Goal: Transaction & Acquisition: Purchase product/service

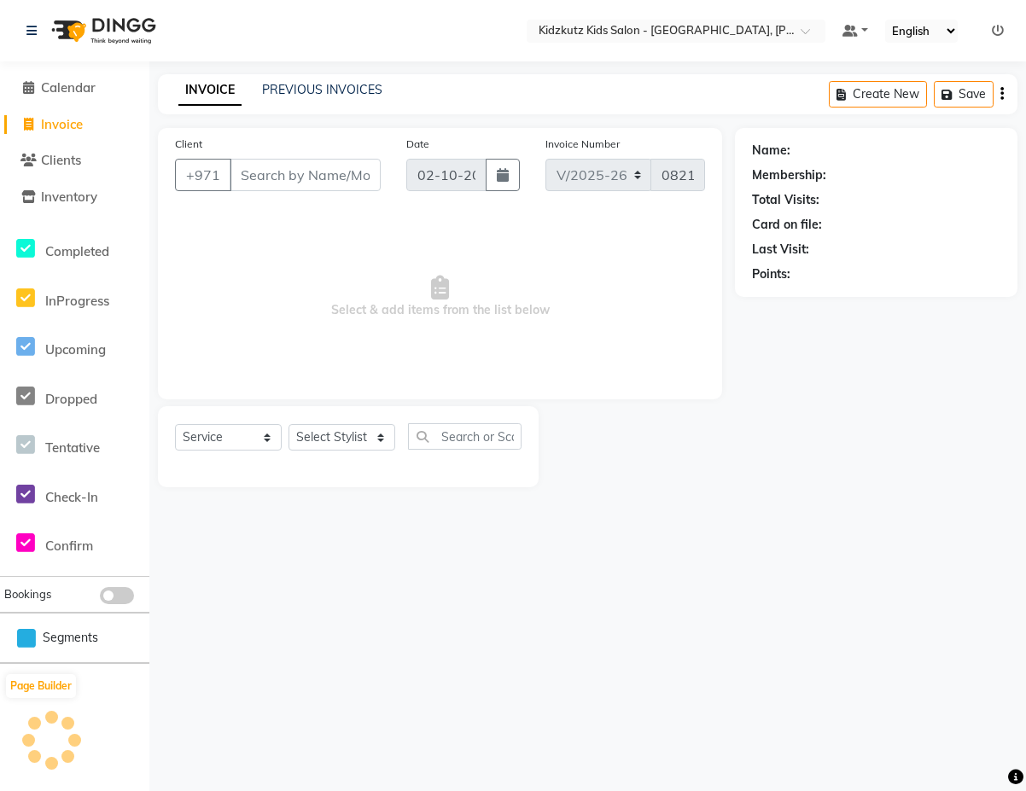
select select "8554"
select select "service"
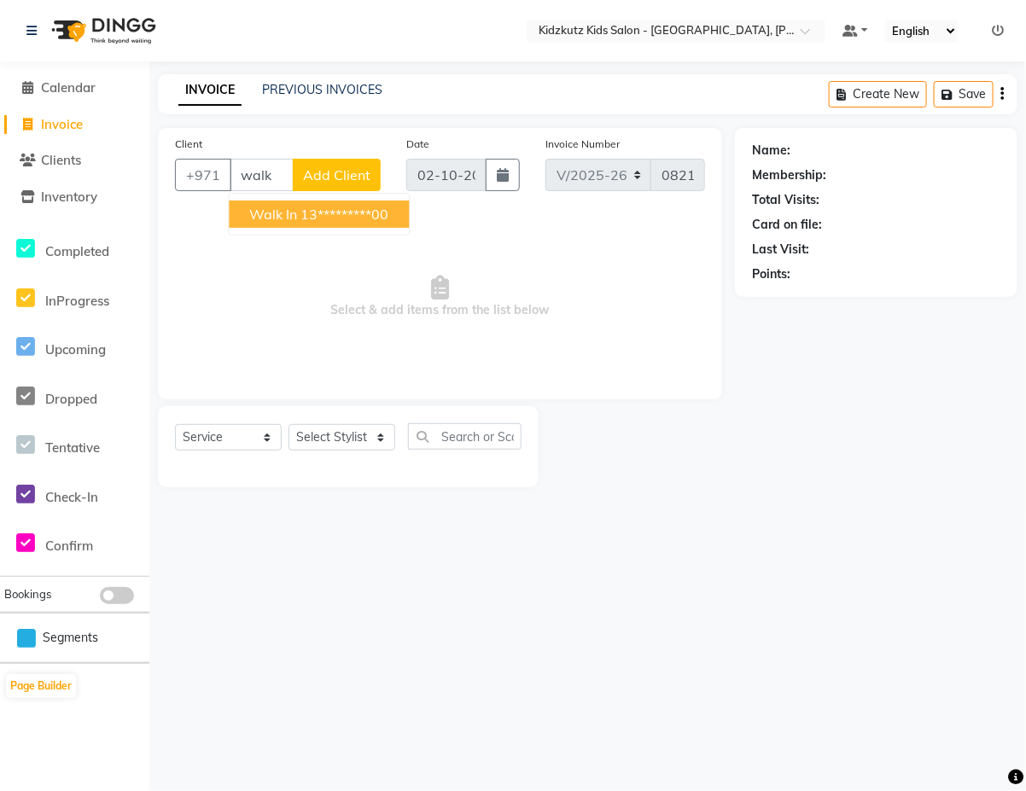
click at [373, 222] on ngb-highlight "13*********00" at bounding box center [345, 214] width 88 height 17
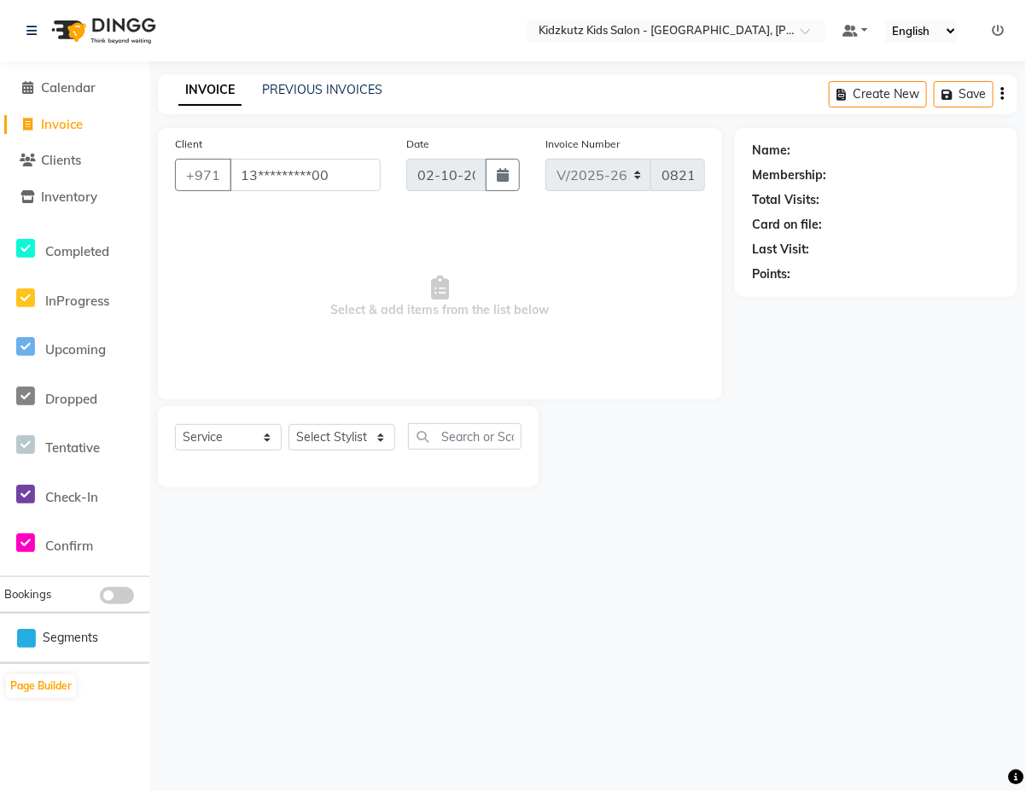
type input "13*********00"
click at [393, 441] on select "Select Stylist Aris Barber6 Chami Mr. Marwan Sales [PERSON_NAME] [PERSON_NAME]" at bounding box center [341, 437] width 107 height 26
select select "84880"
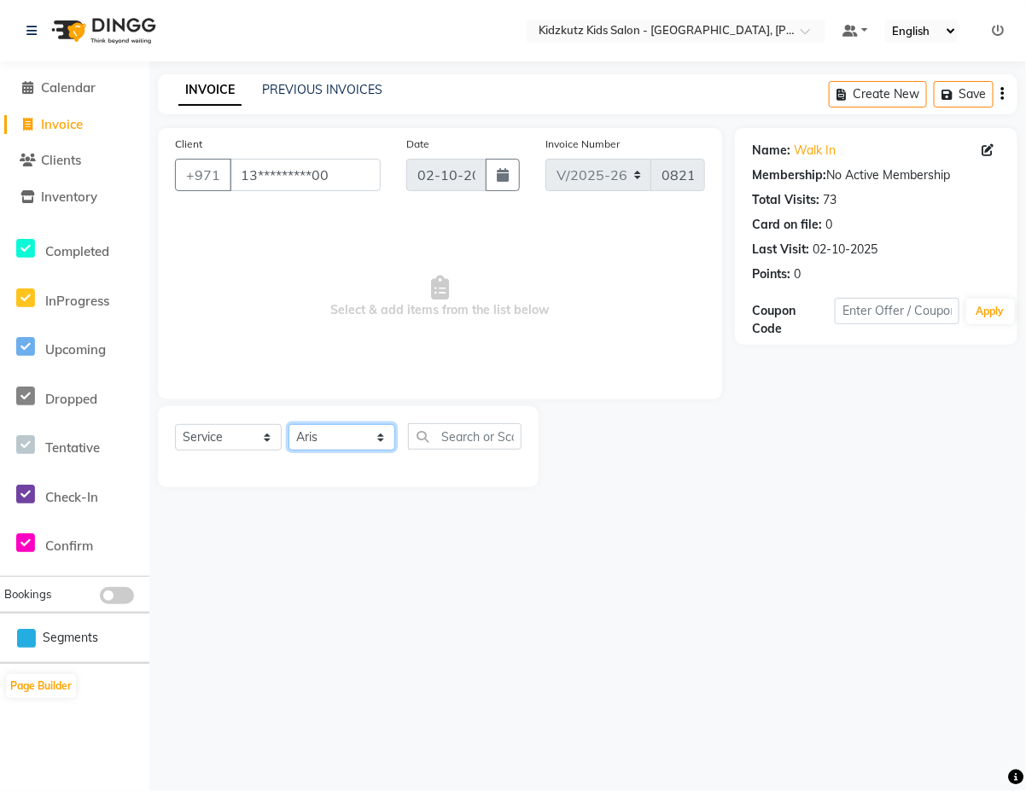
click at [288, 424] on select "Select Stylist Aris Barber6 Chami Mr. Marwan Sales [PERSON_NAME] [PERSON_NAME]" at bounding box center [341, 437] width 107 height 26
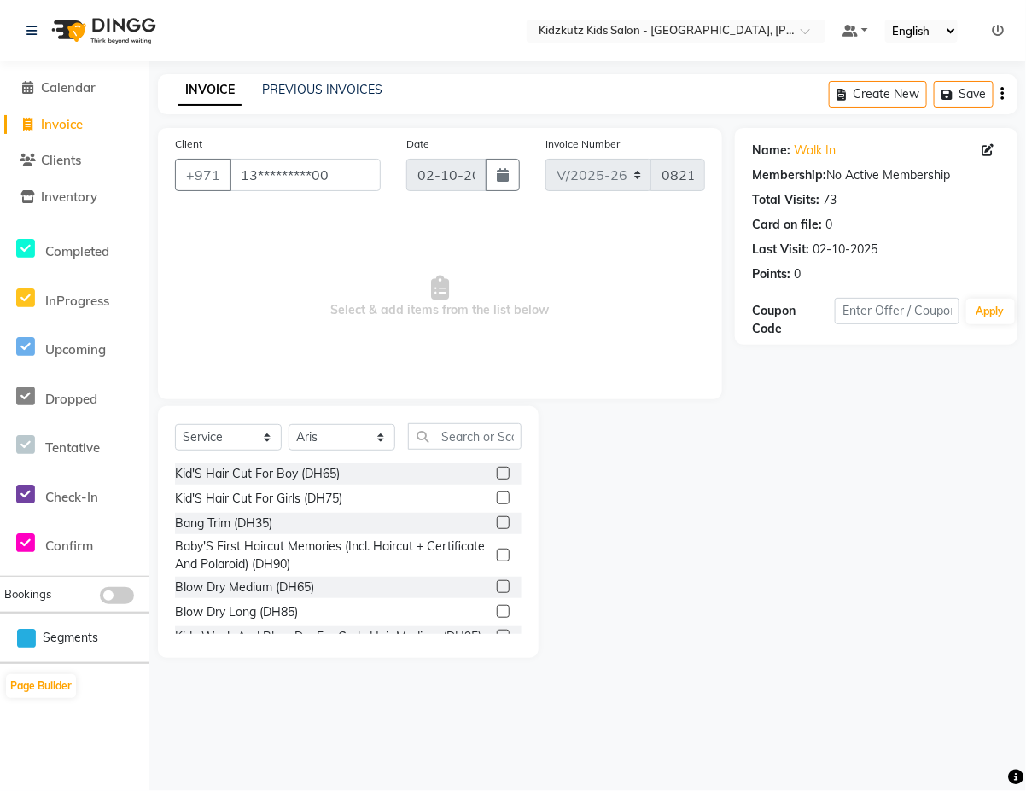
click at [497, 472] on label at bounding box center [503, 473] width 13 height 13
click at [497, 472] on input "checkbox" at bounding box center [502, 474] width 11 height 11
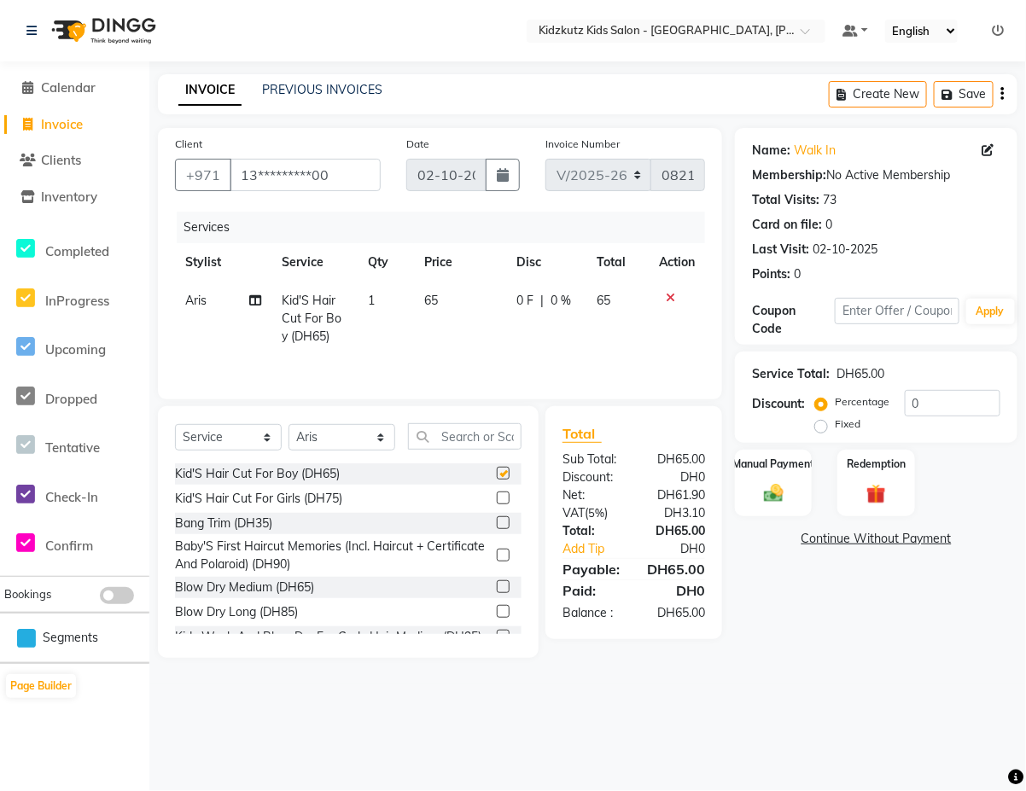
checkbox input "false"
click at [781, 480] on div "Manual Payment" at bounding box center [774, 483] width 80 height 70
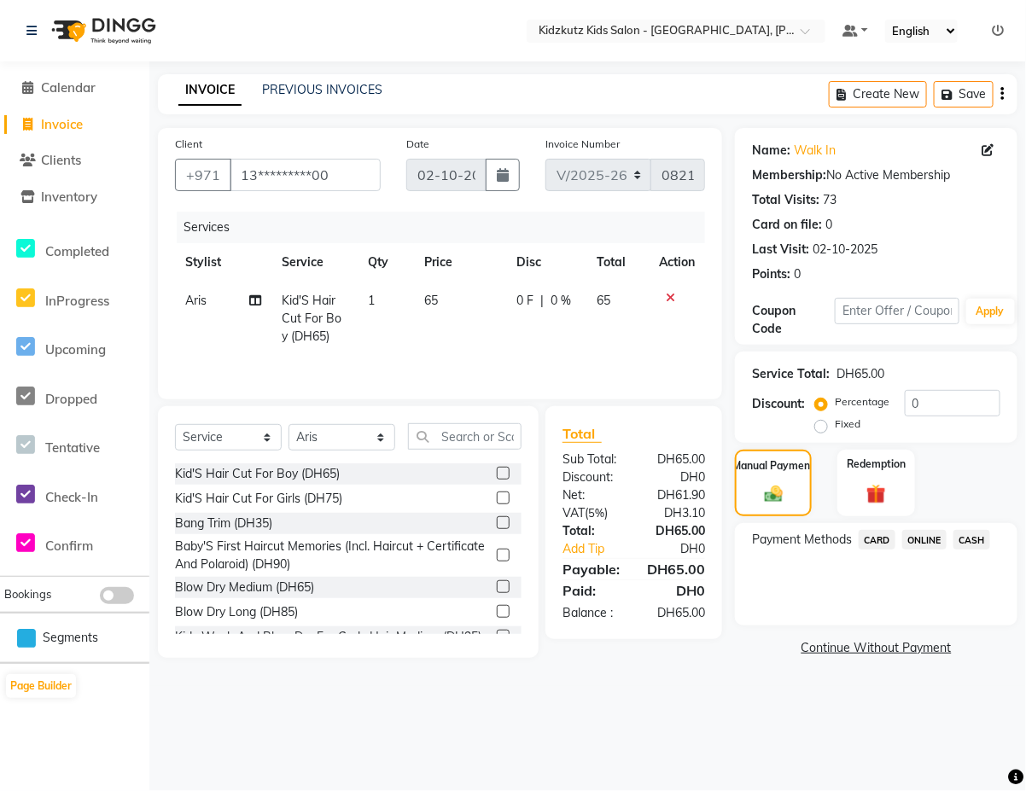
click at [884, 538] on span "CARD" at bounding box center [876, 540] width 37 height 20
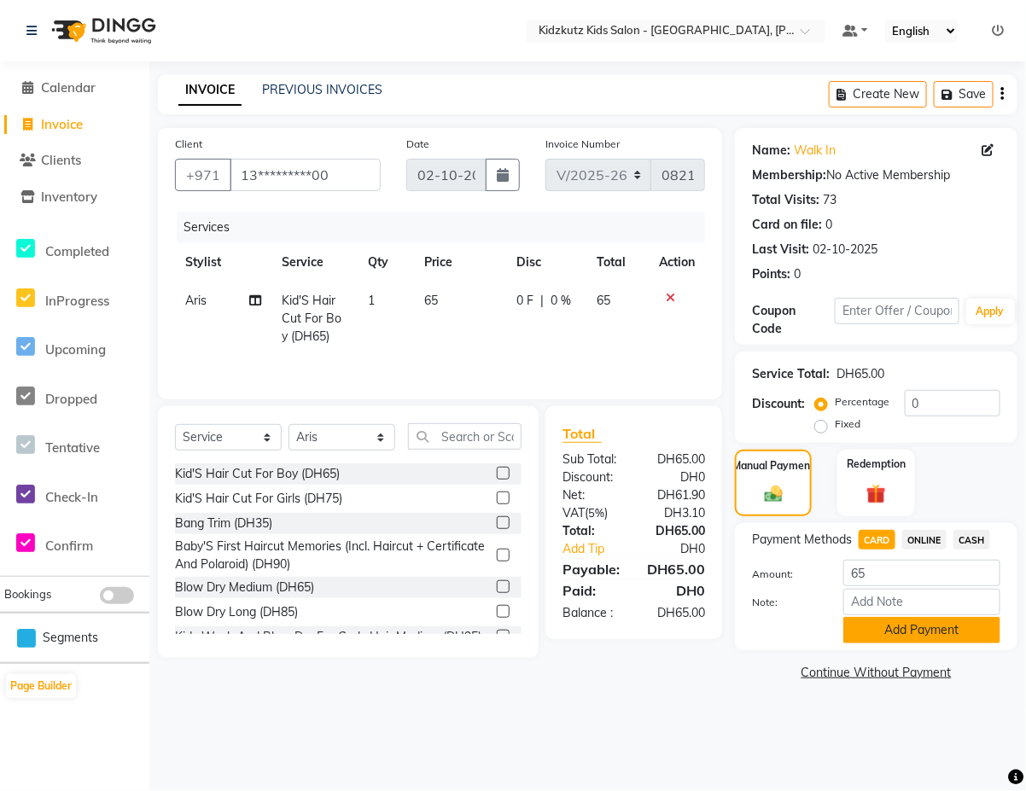
click at [930, 627] on button "Add Payment" at bounding box center [921, 630] width 157 height 26
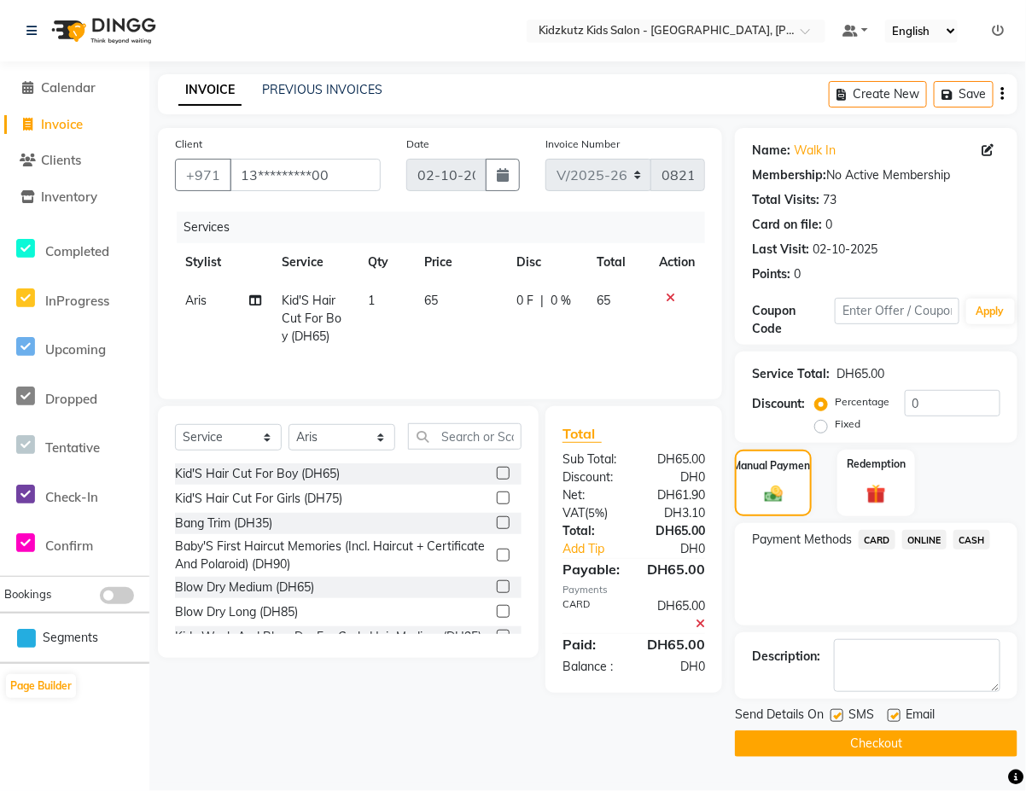
click at [883, 744] on button "Checkout" at bounding box center [876, 743] width 282 height 26
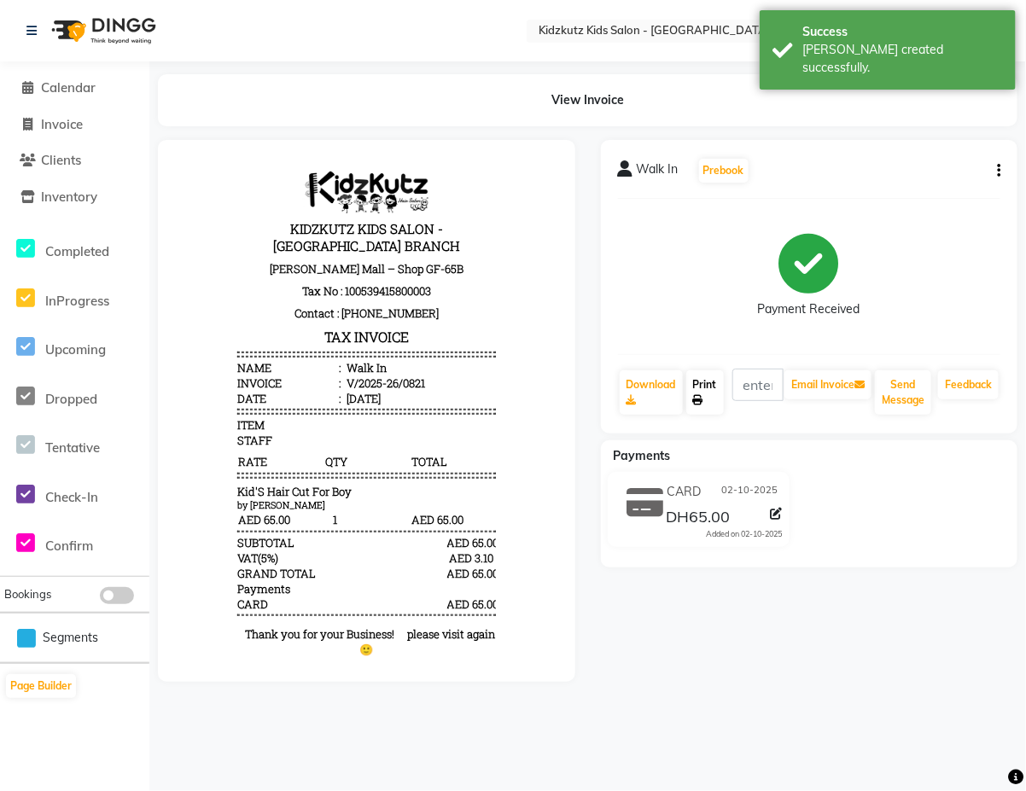
click at [705, 393] on link "Print" at bounding box center [705, 392] width 38 height 44
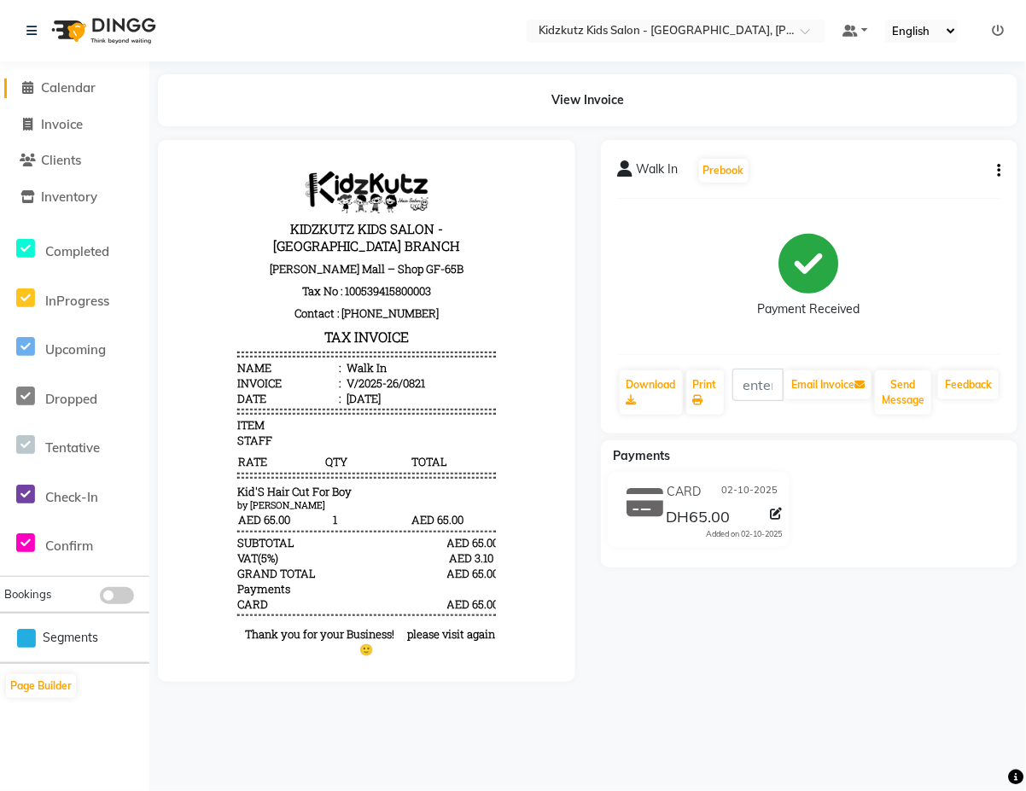
click at [86, 79] on link "Calendar" at bounding box center [74, 89] width 141 height 20
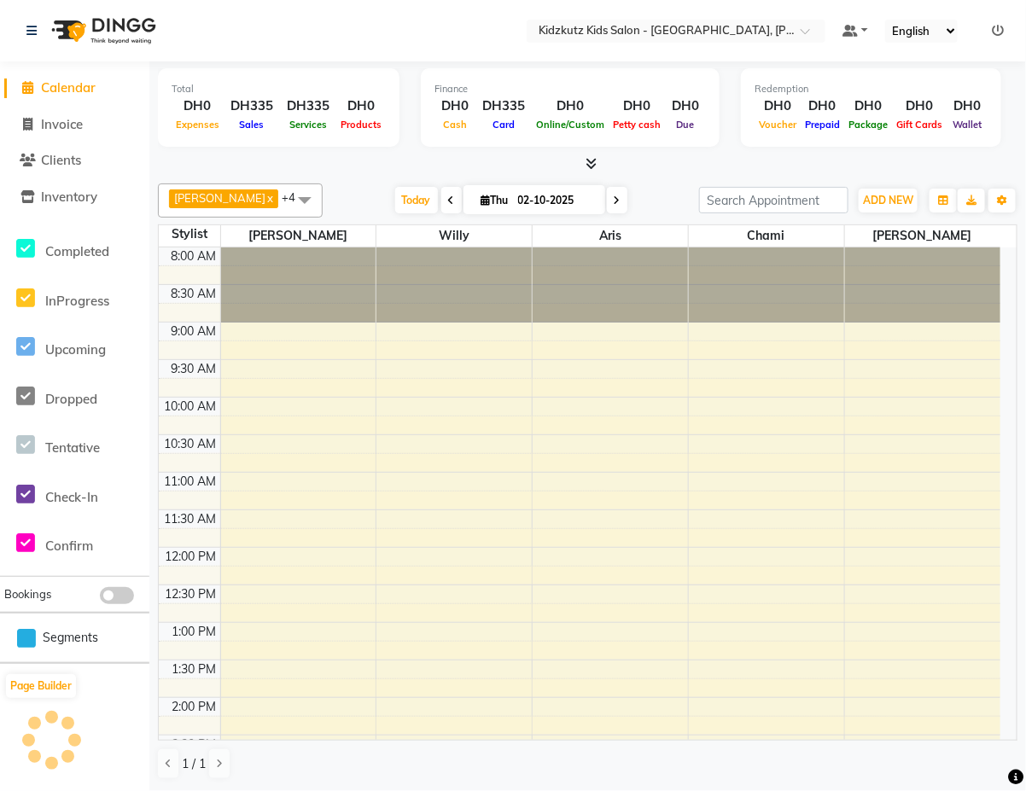
scroll to position [462, 0]
